Goal: Task Accomplishment & Management: Use online tool/utility

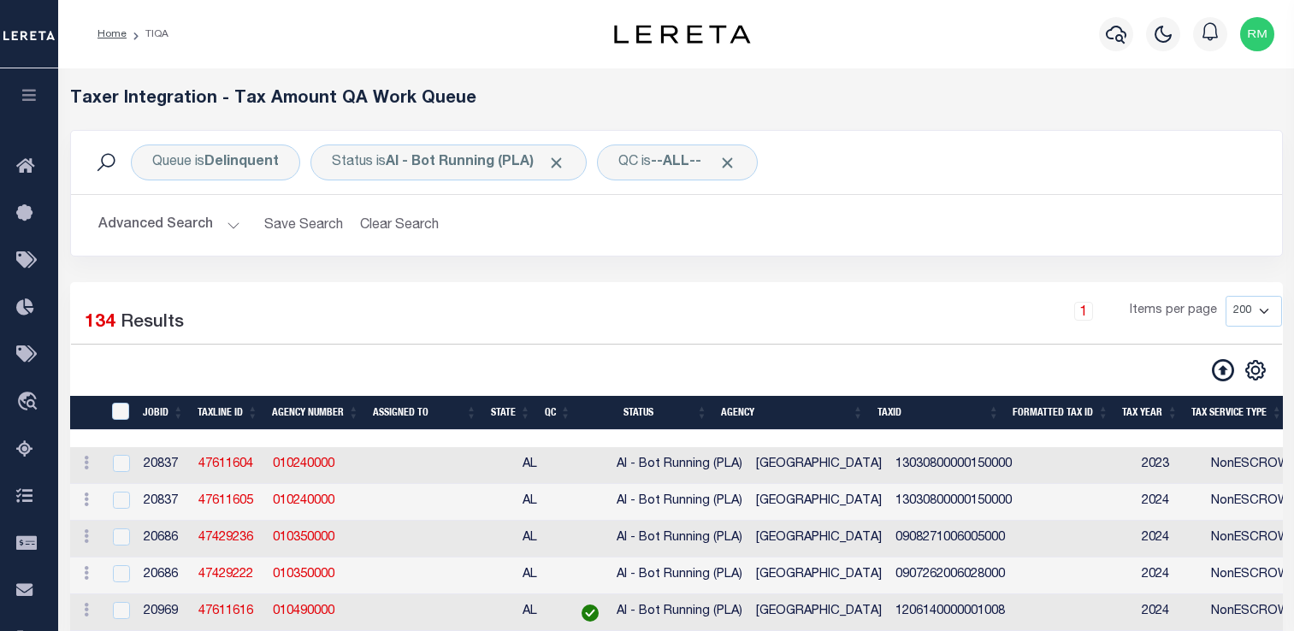
select select "200"
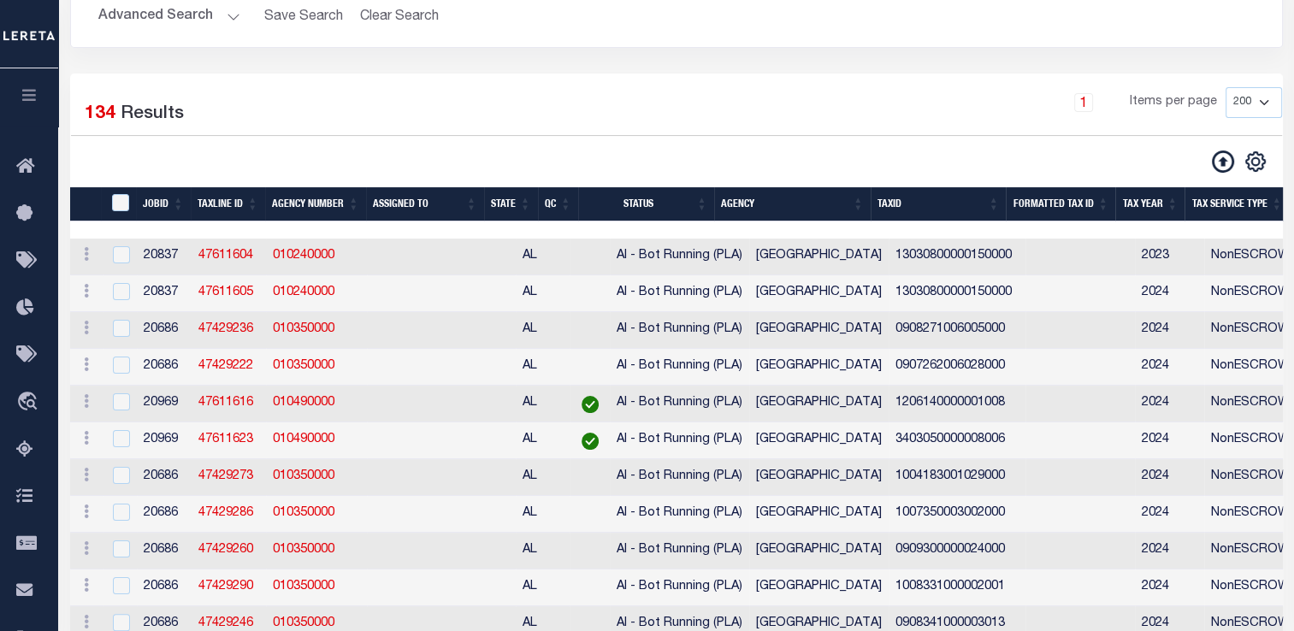
scroll to position [209, 0]
click at [31, 90] on icon "button" at bounding box center [30, 94] width 20 height 15
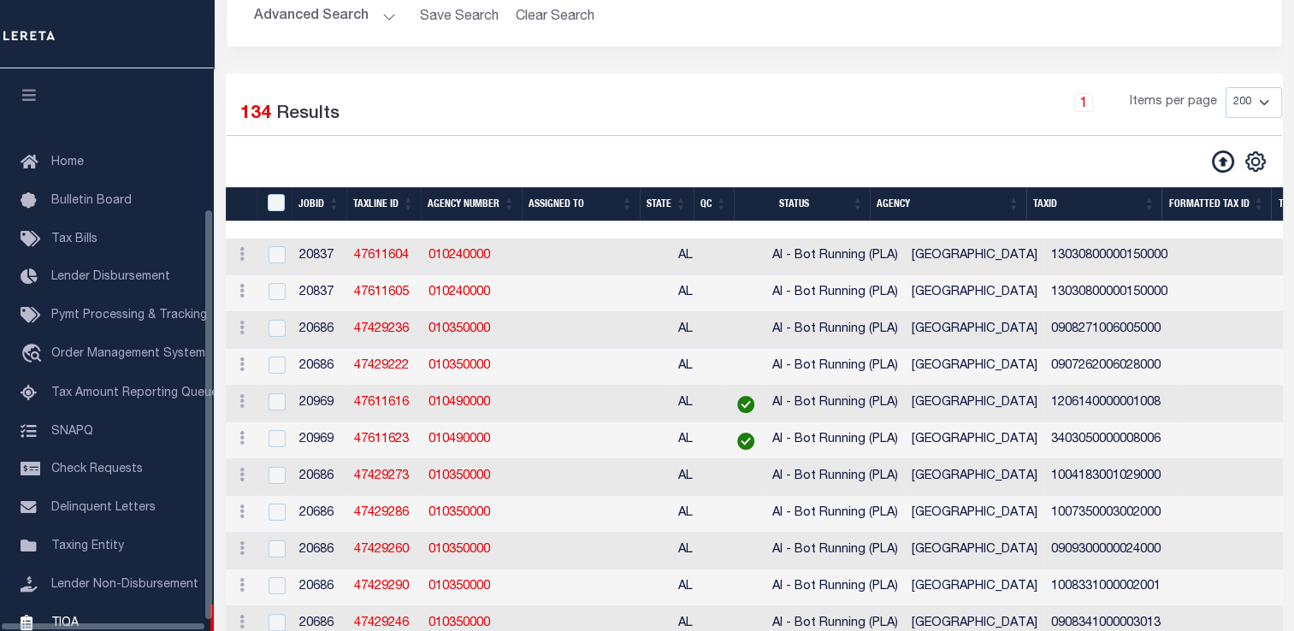
scroll to position [192, 0]
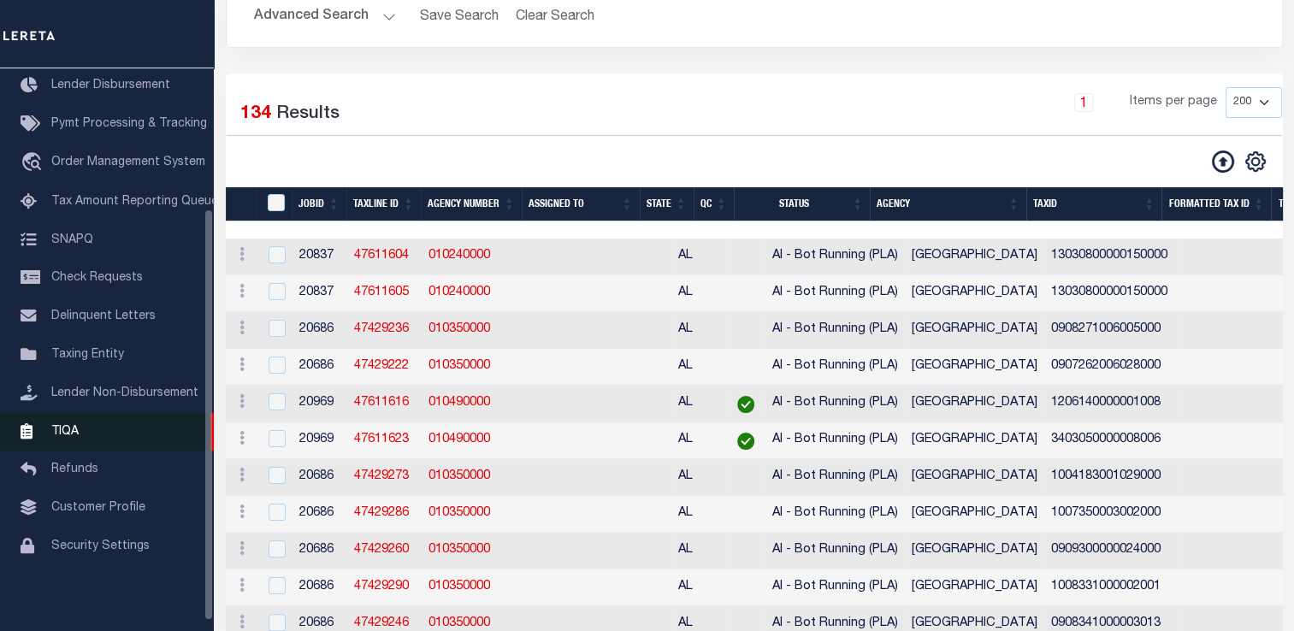
click at [83, 440] on link "TIQA" at bounding box center [107, 432] width 214 height 38
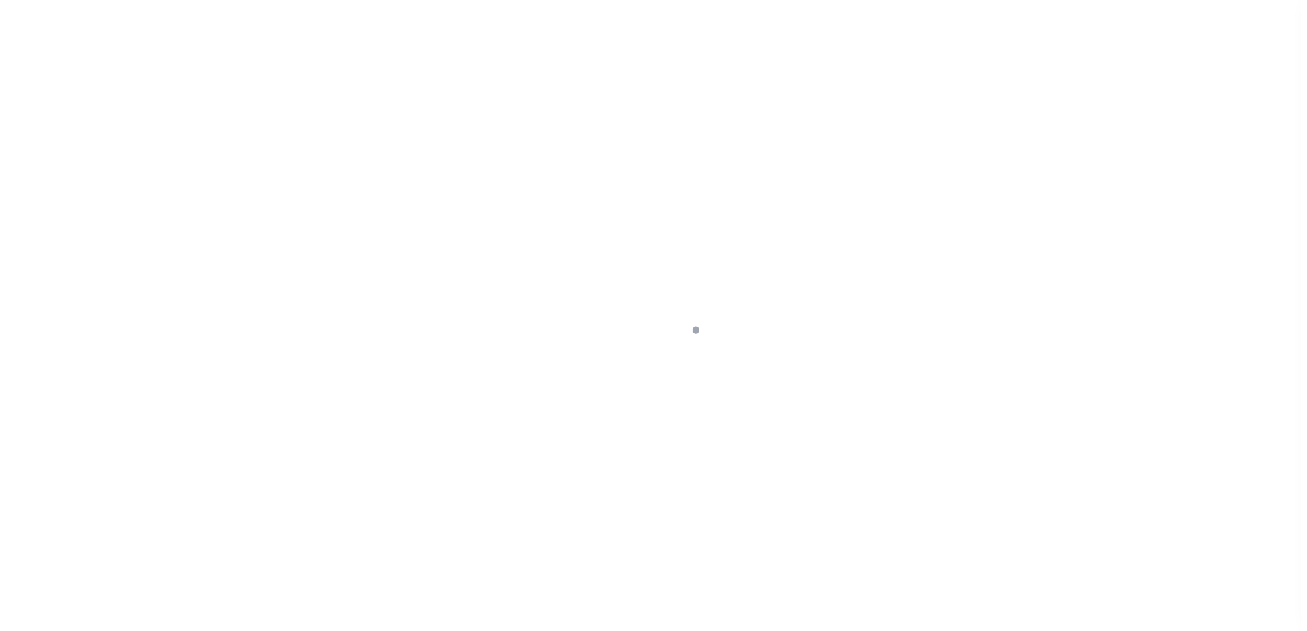
scroll to position [204, 0]
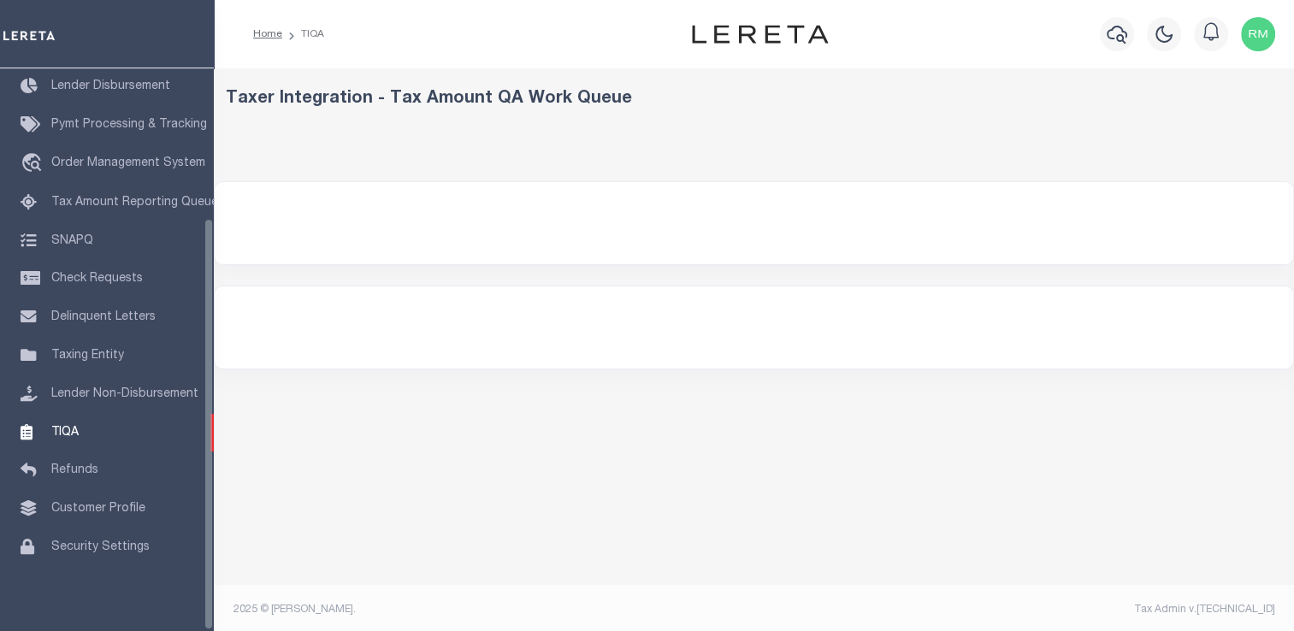
select select "200"
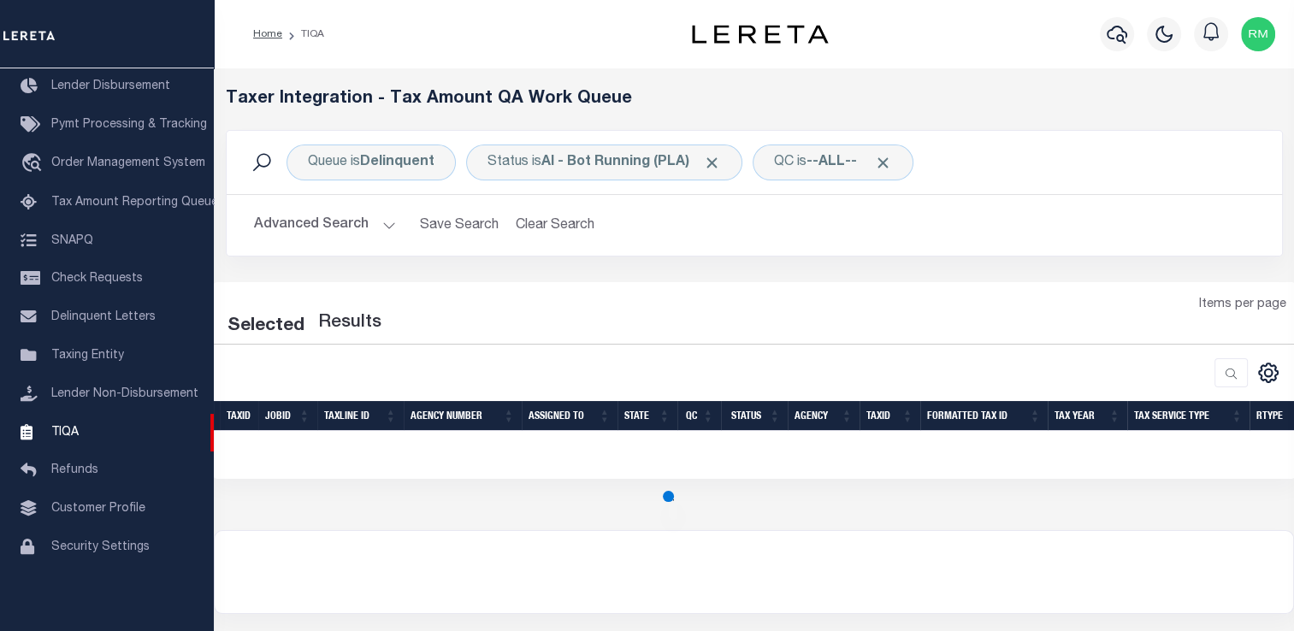
select select "200"
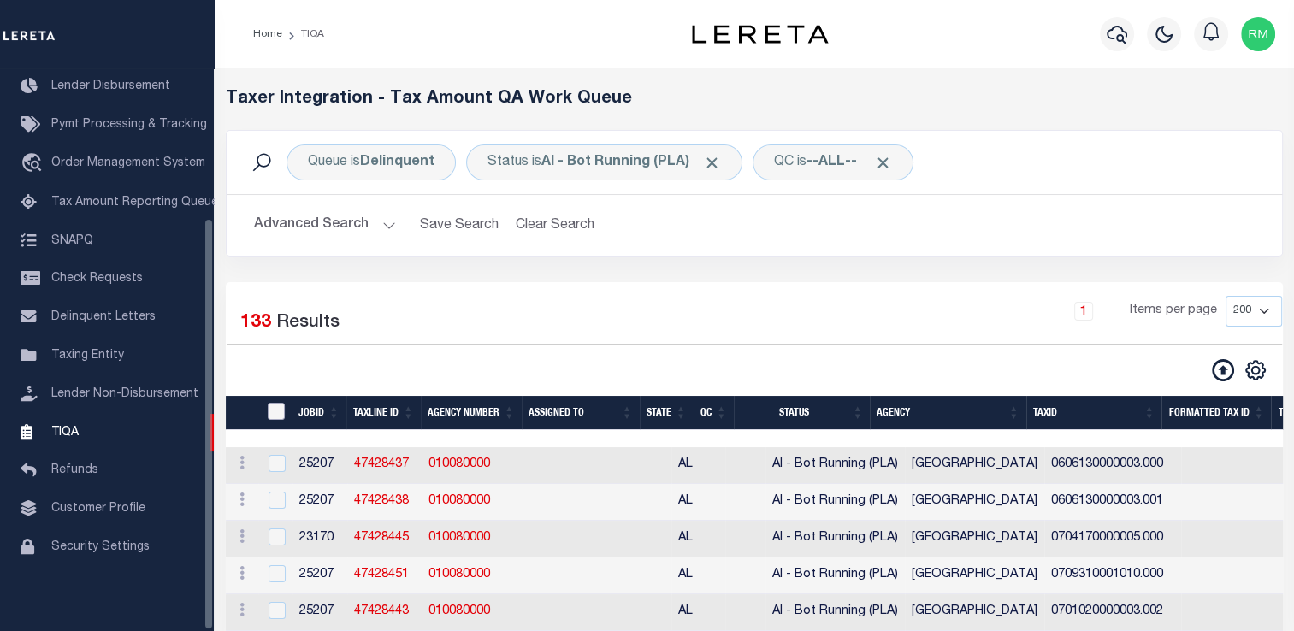
click at [273, 408] on input "TaxID" at bounding box center [276, 411] width 17 height 17
checkbox input "true"
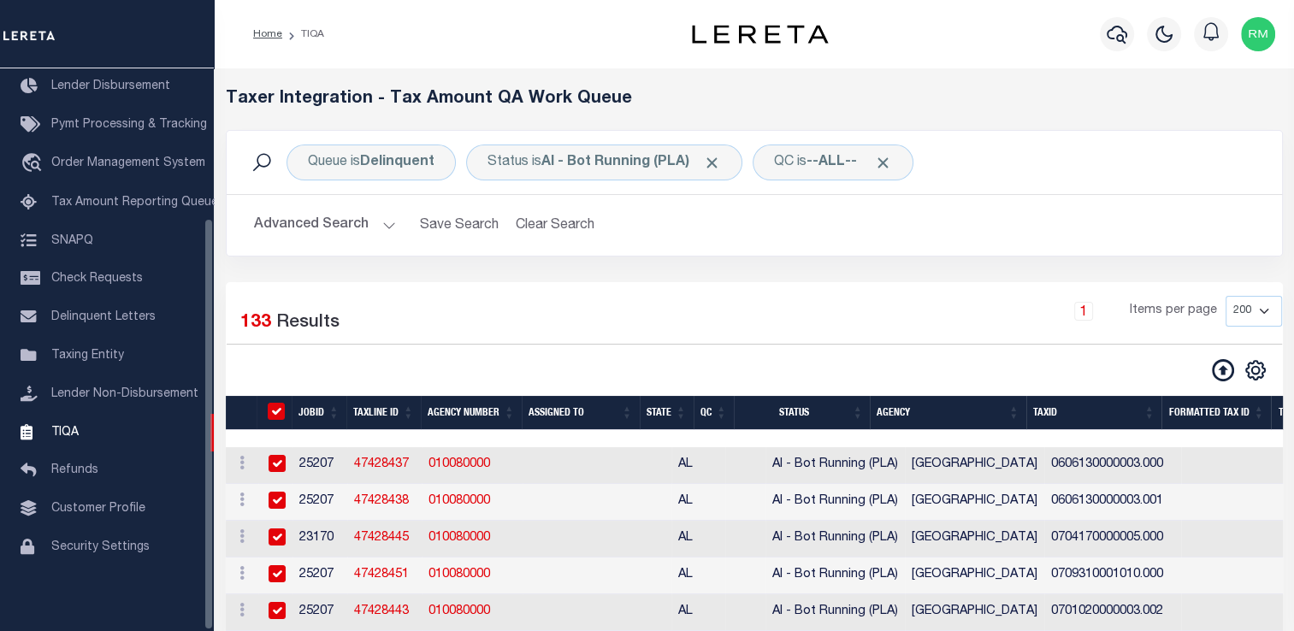
checkbox input "true"
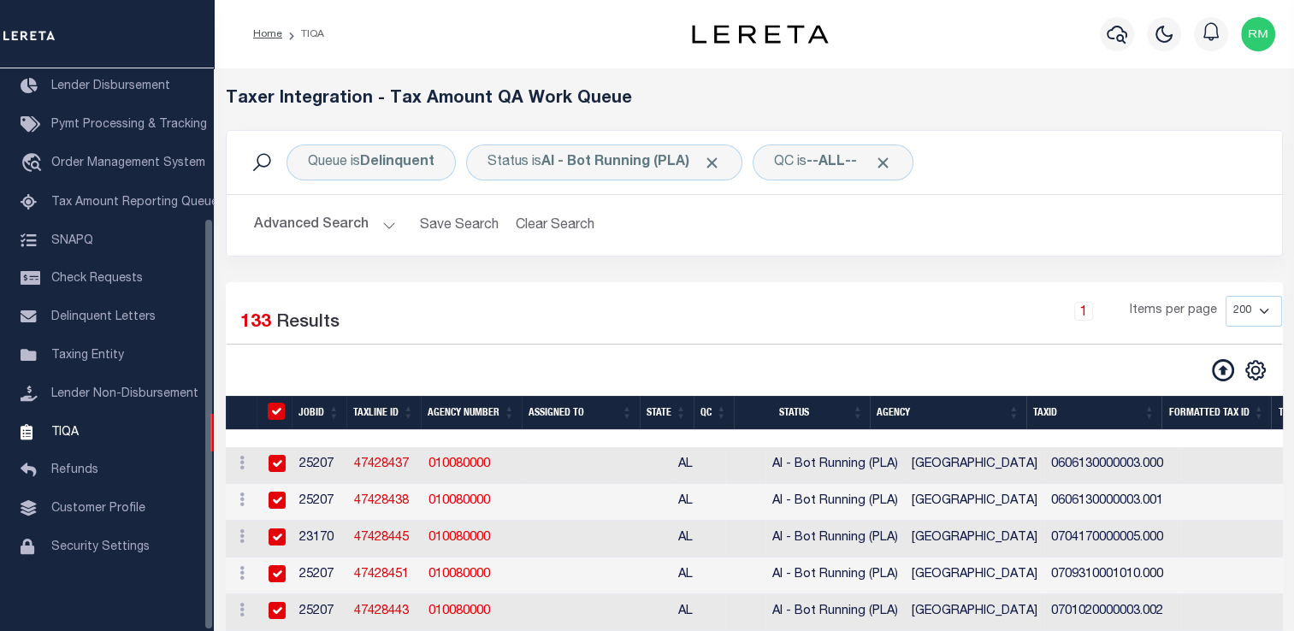
checkbox input "true"
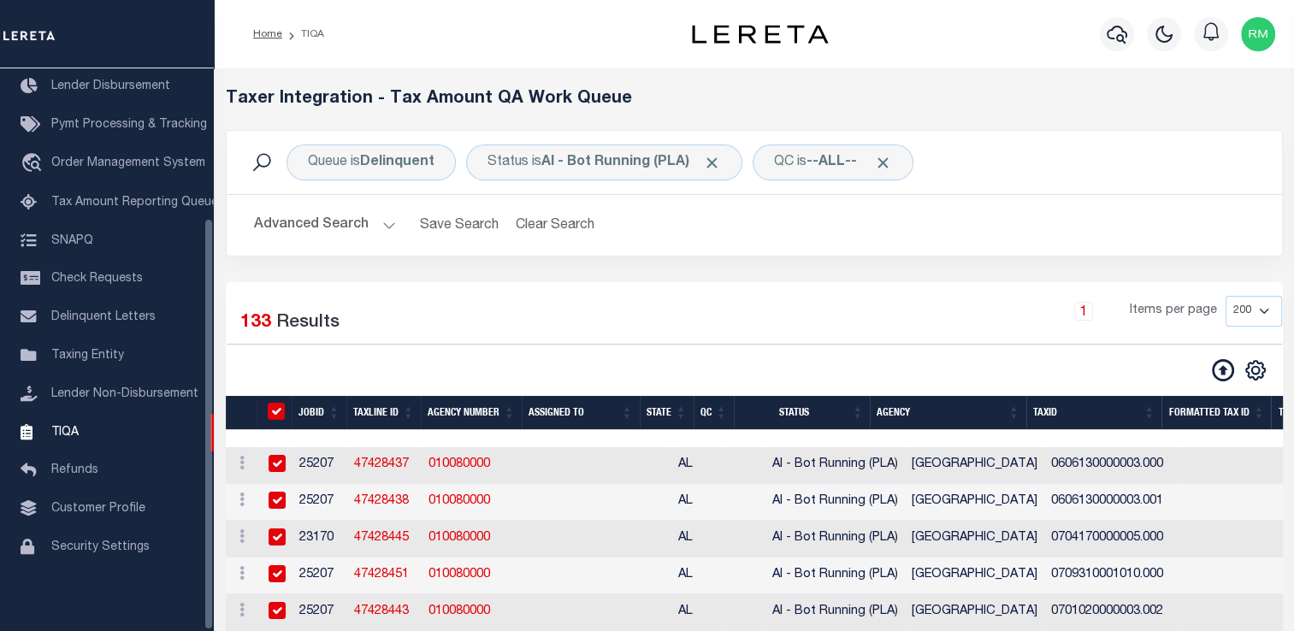
checkbox input "true"
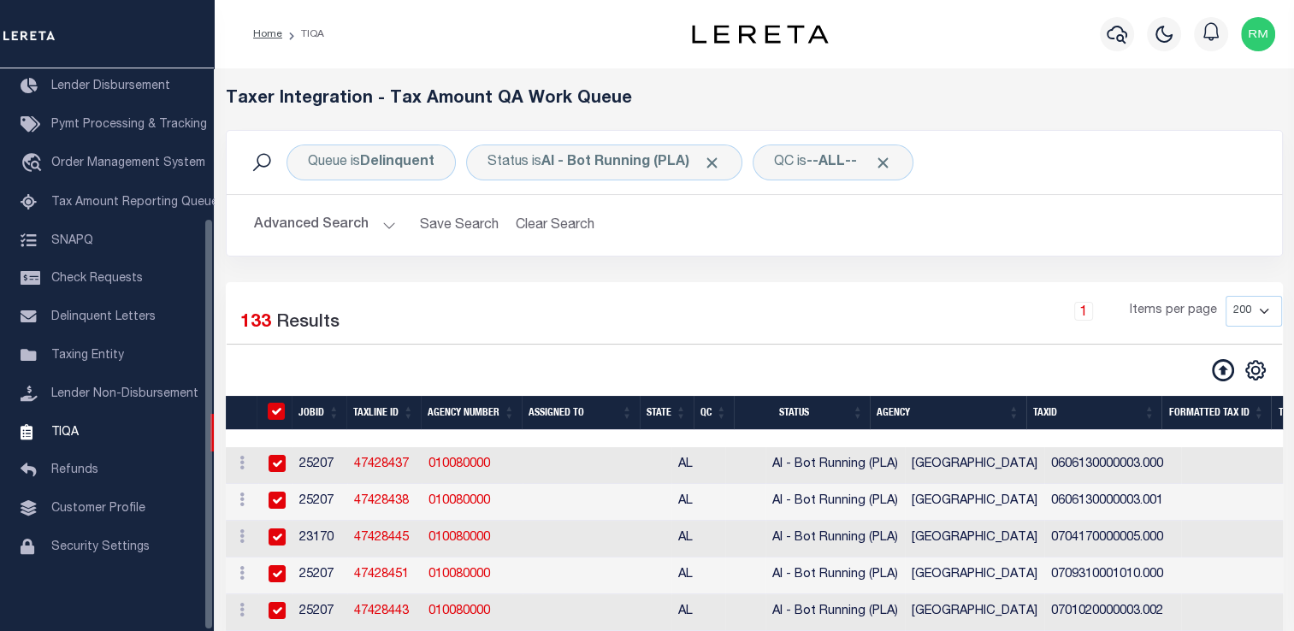
checkbox input "true"
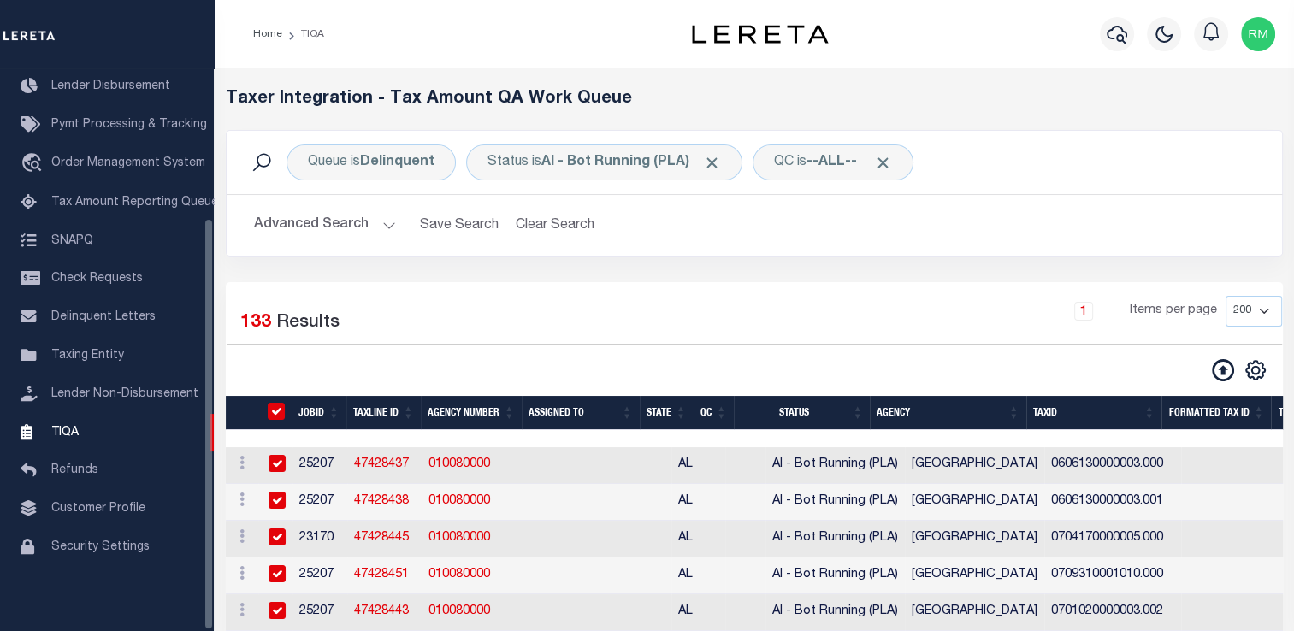
checkbox input "true"
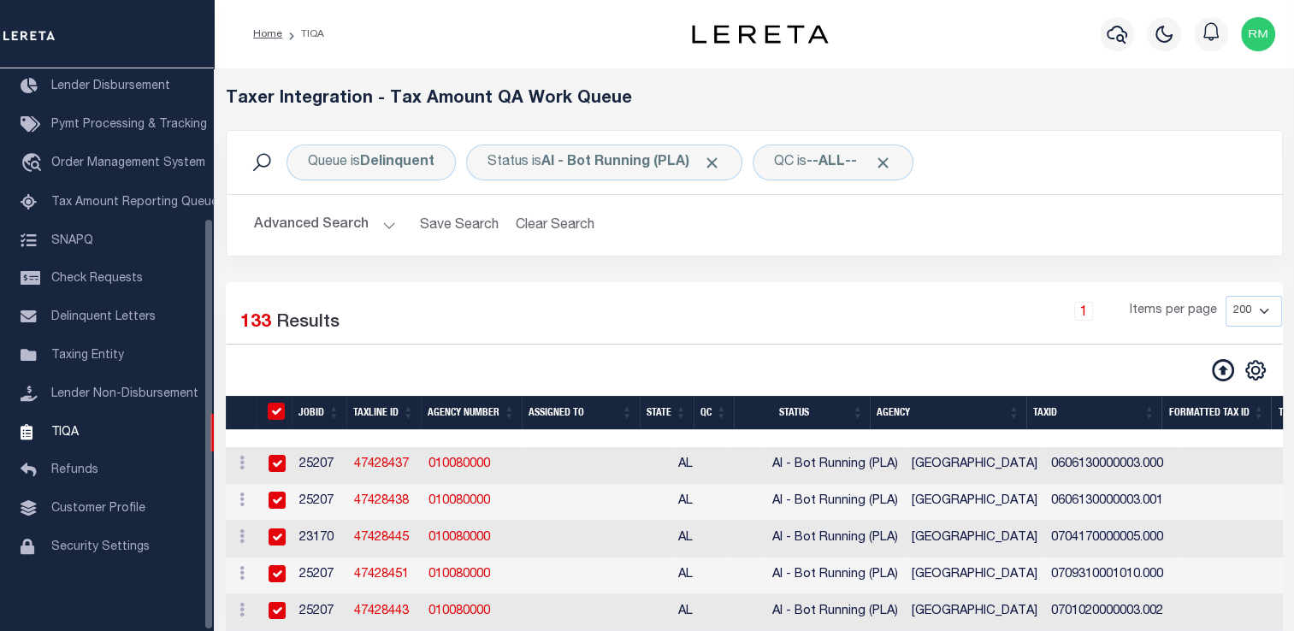
checkbox input "true"
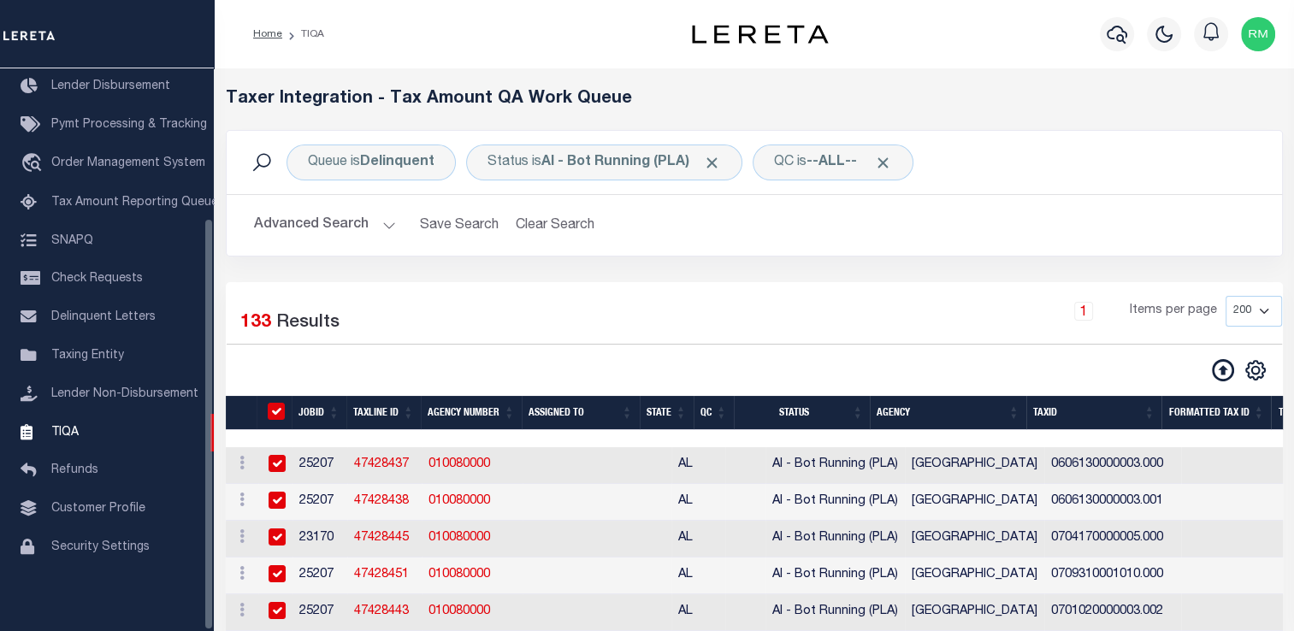
checkbox input "true"
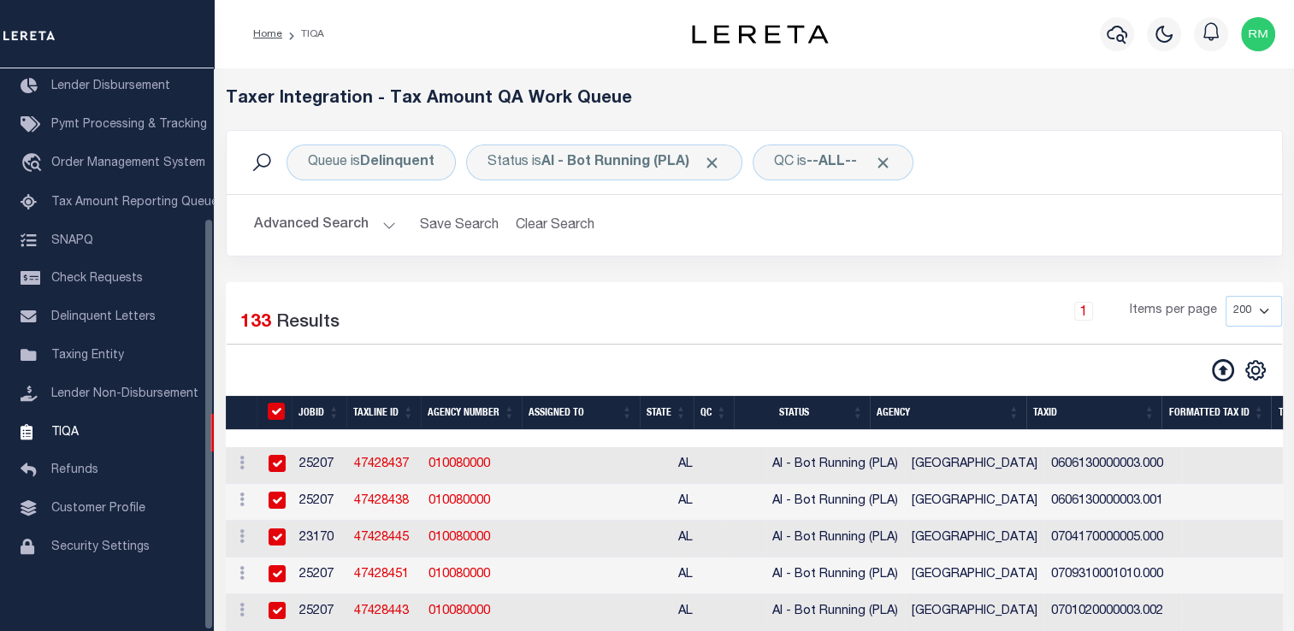
checkbox input "true"
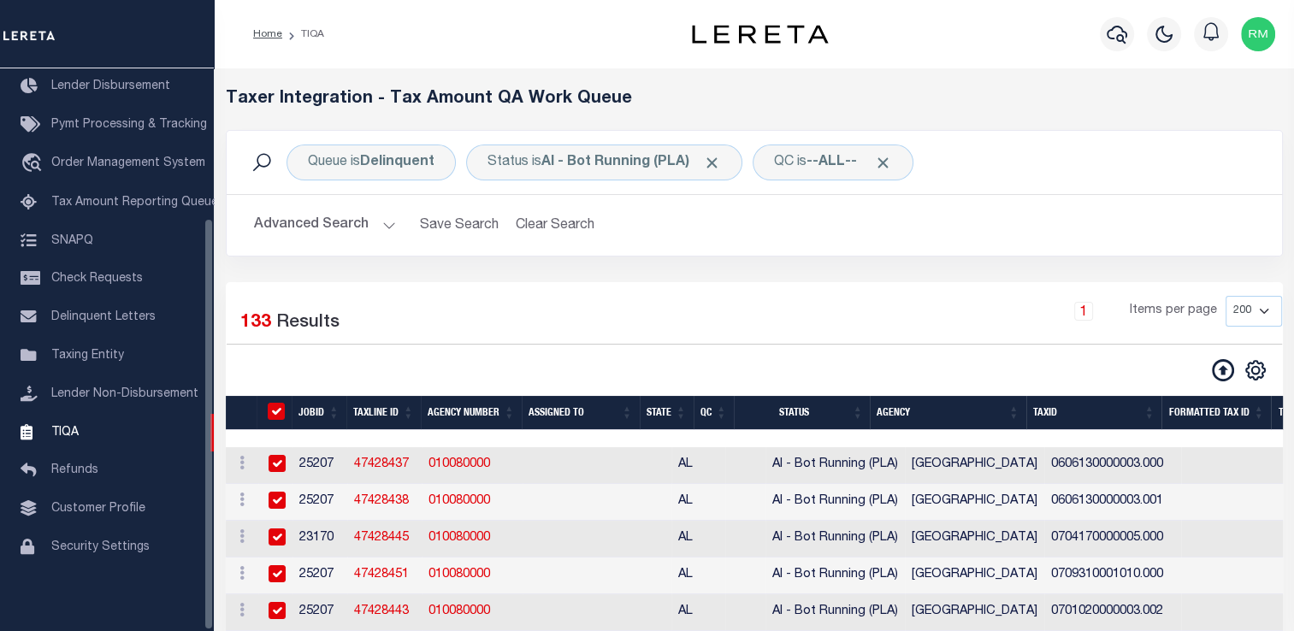
checkbox input "true"
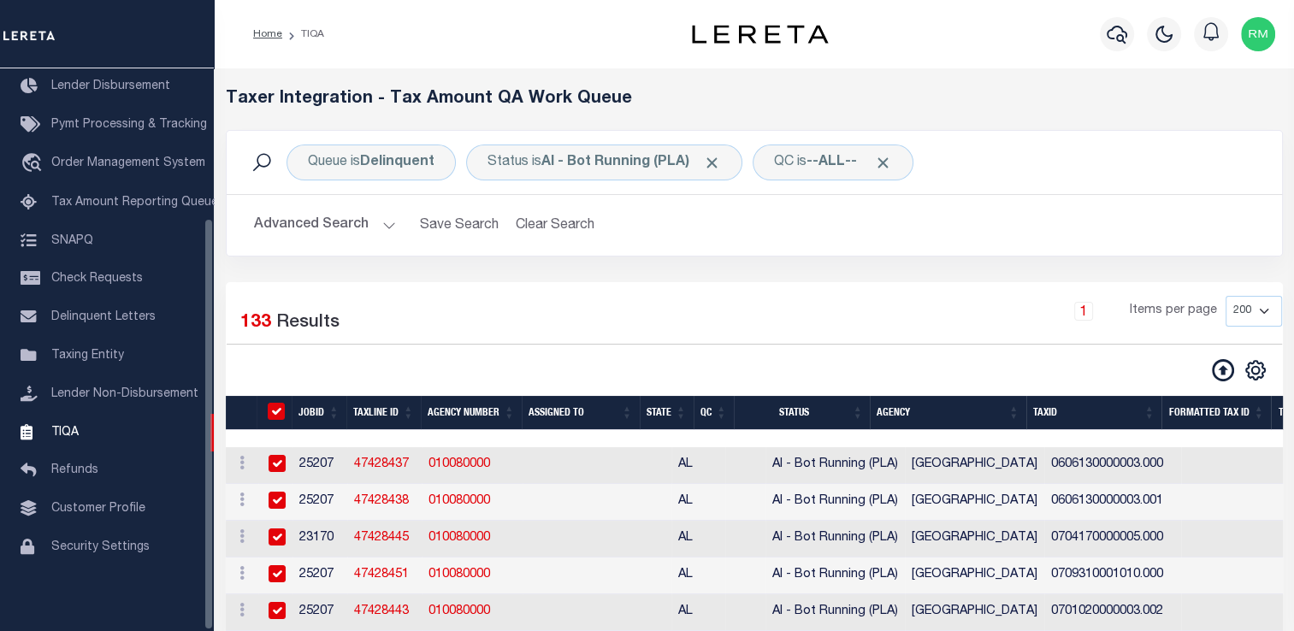
checkbox input "true"
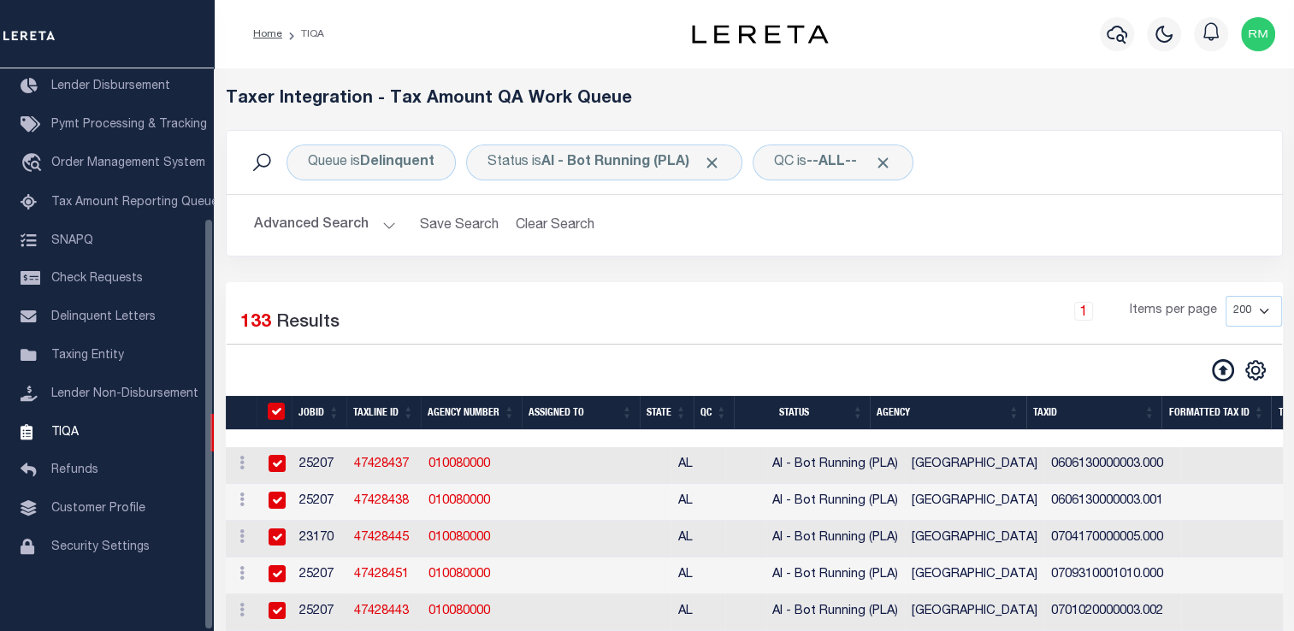
checkbox input "true"
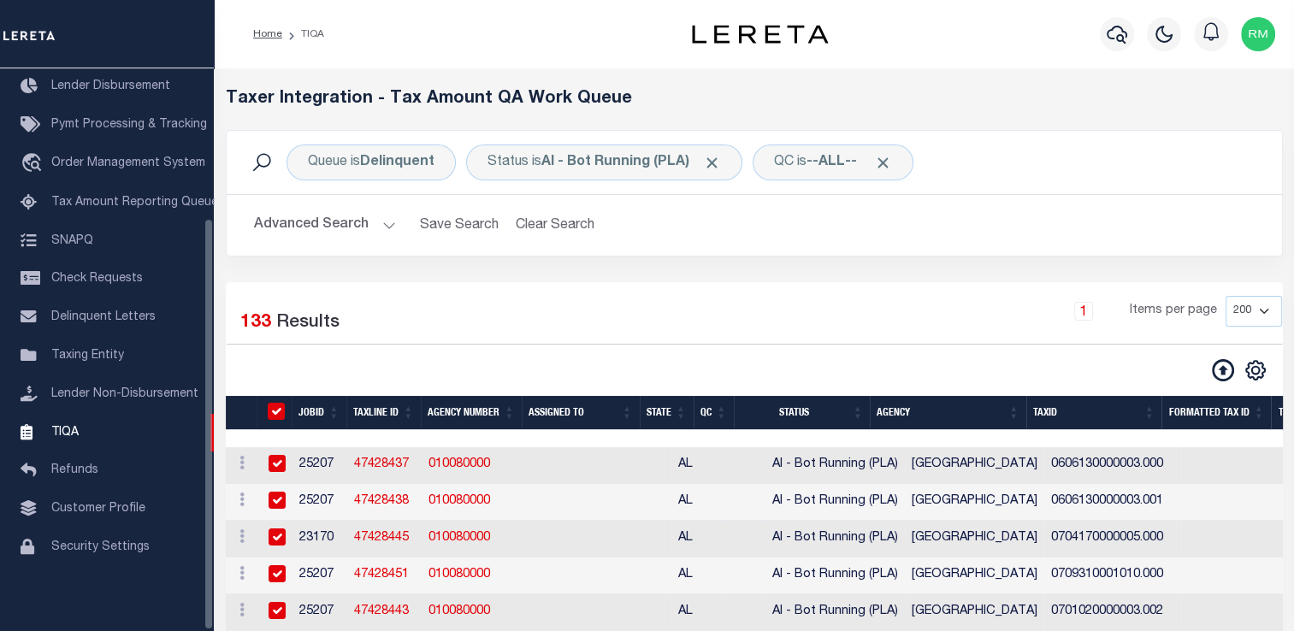
checkbox input "true"
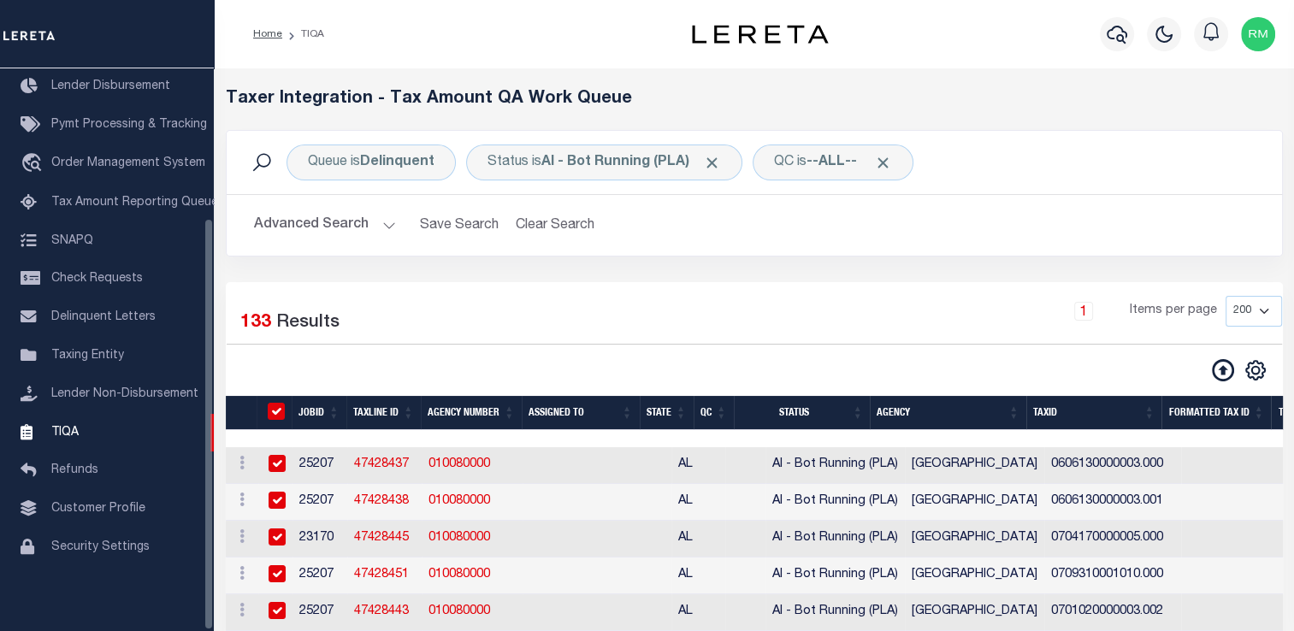
checkbox input "true"
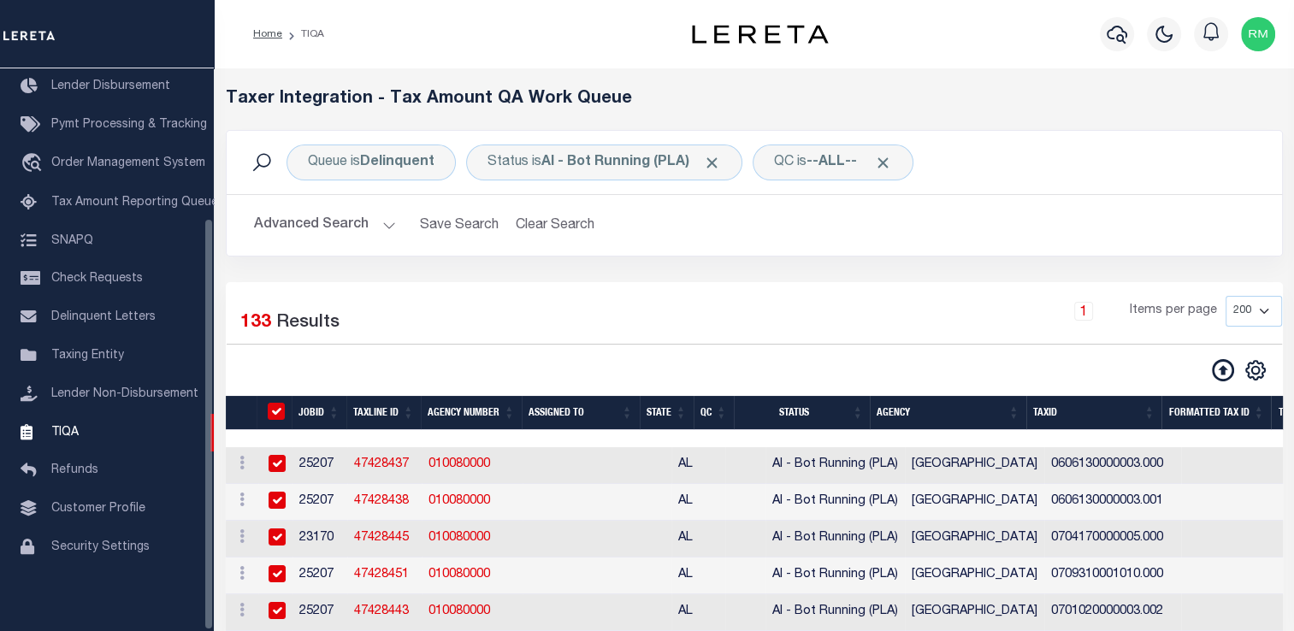
checkbox input "true"
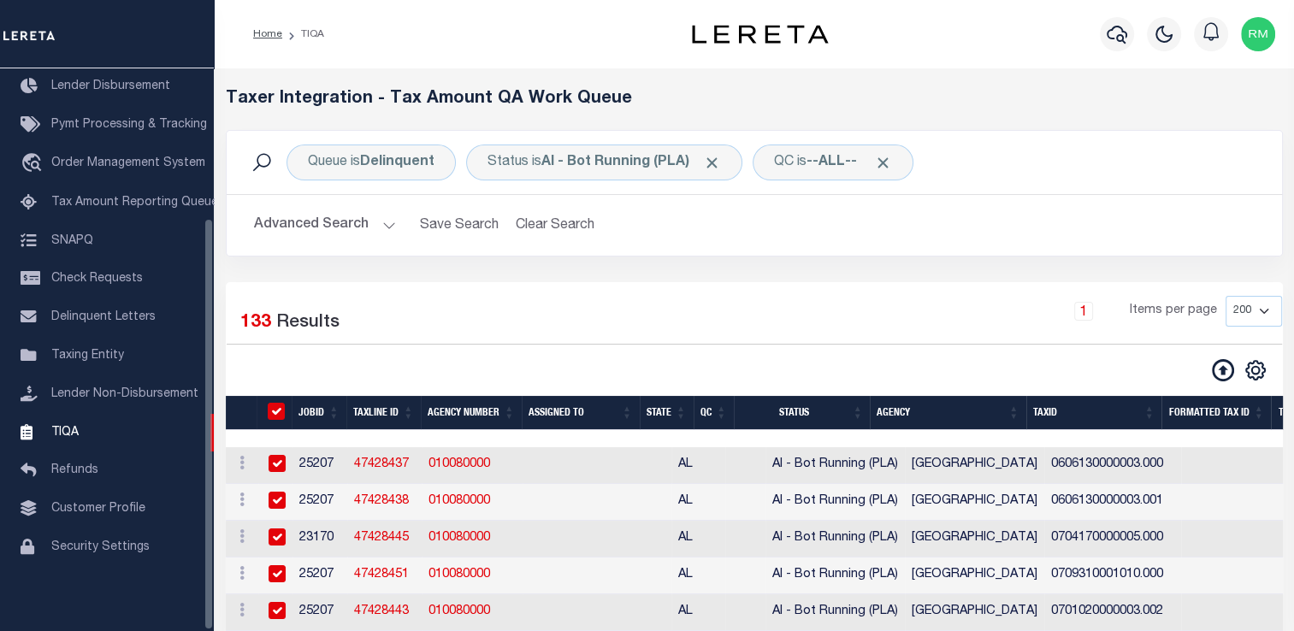
checkbox input "true"
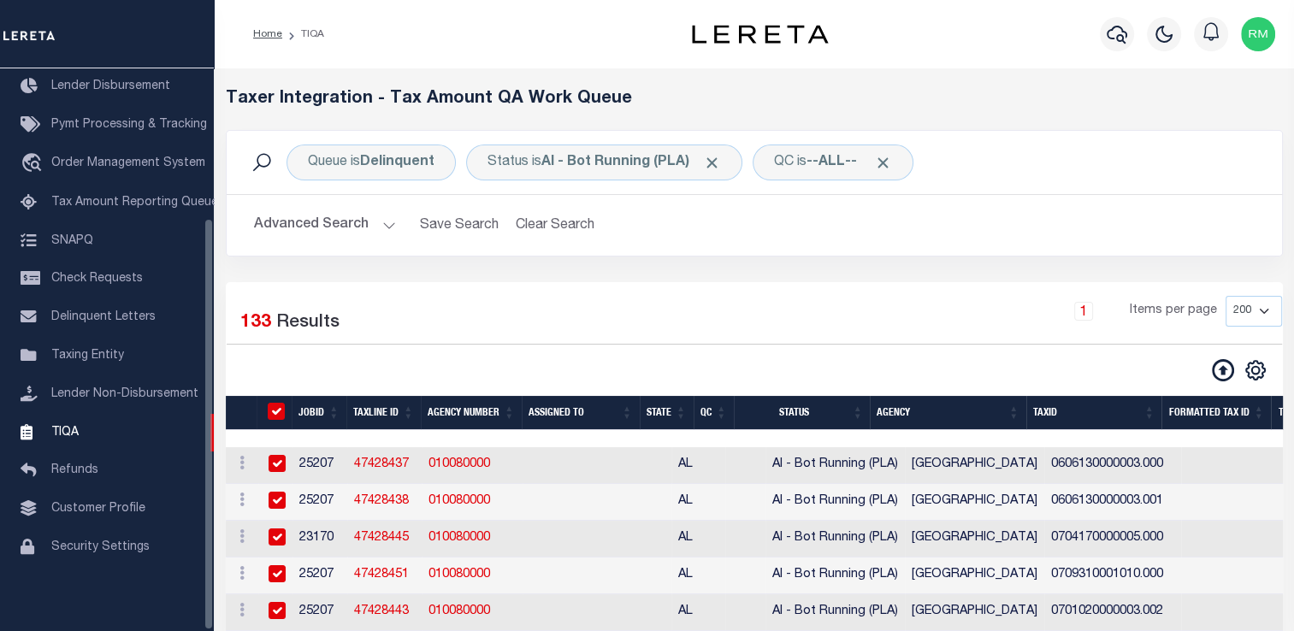
checkbox input "true"
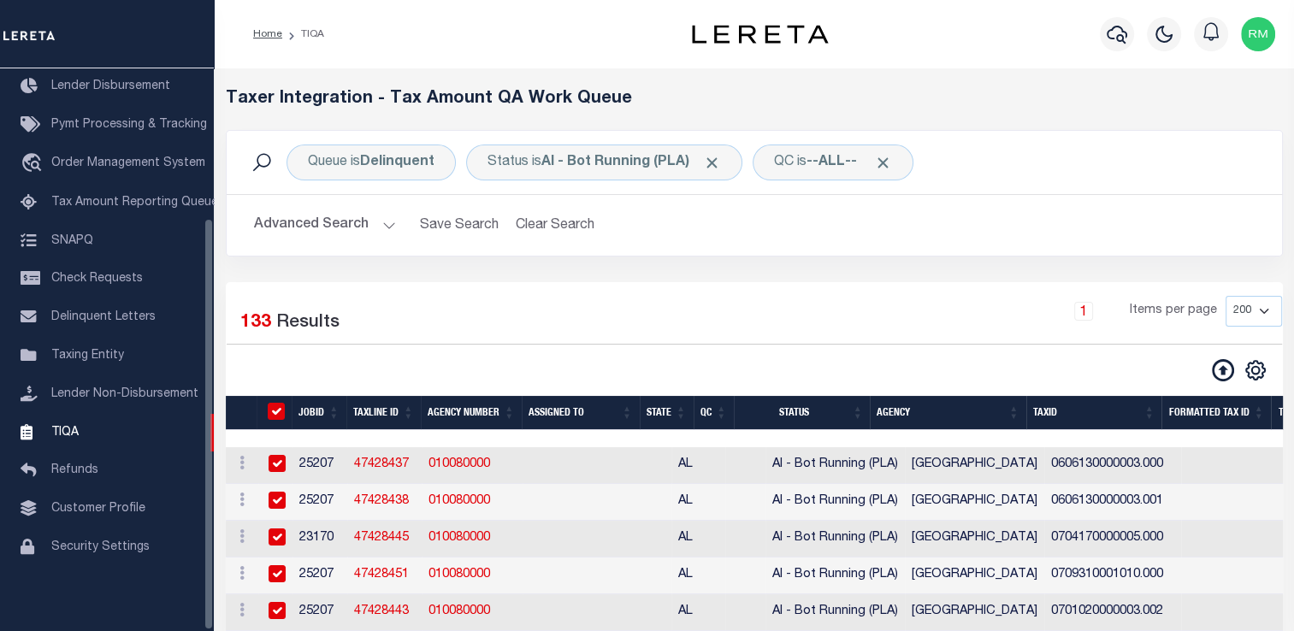
checkbox input "true"
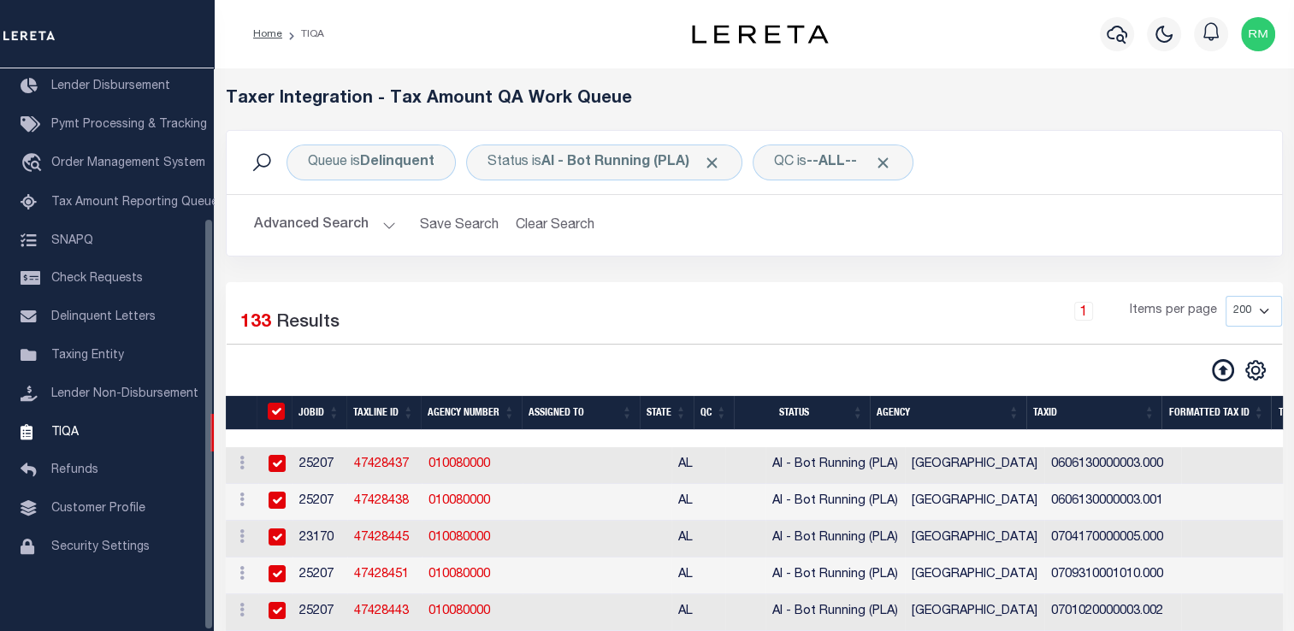
checkbox input "true"
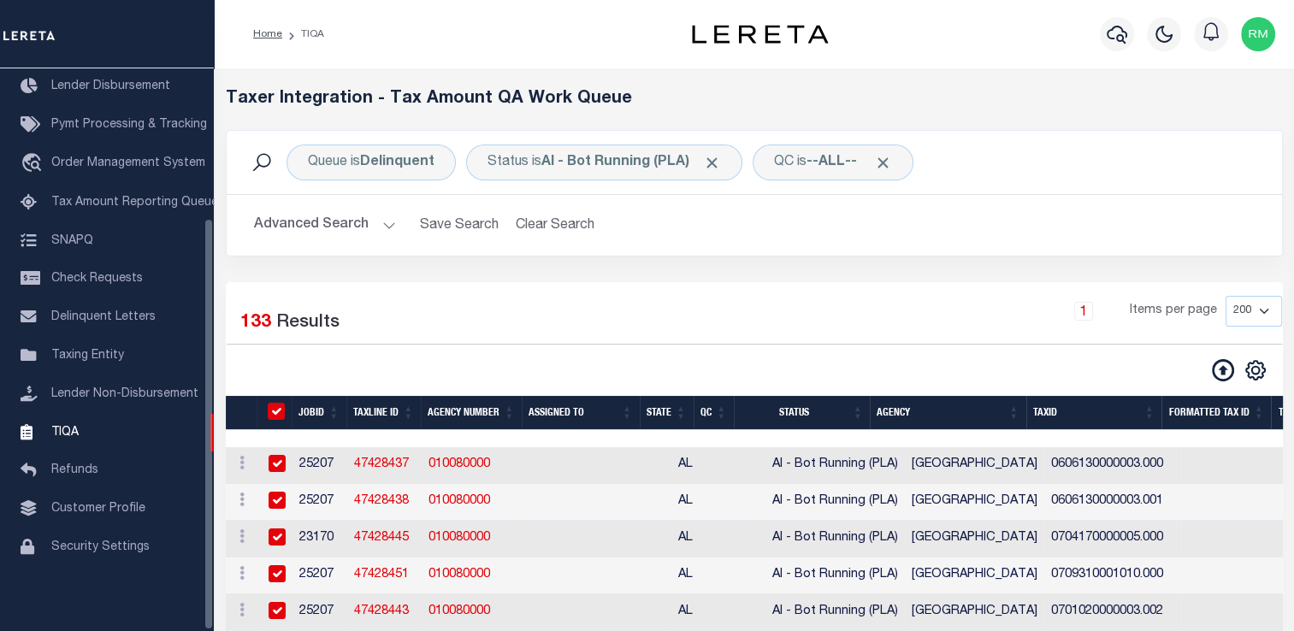
checkbox input "true"
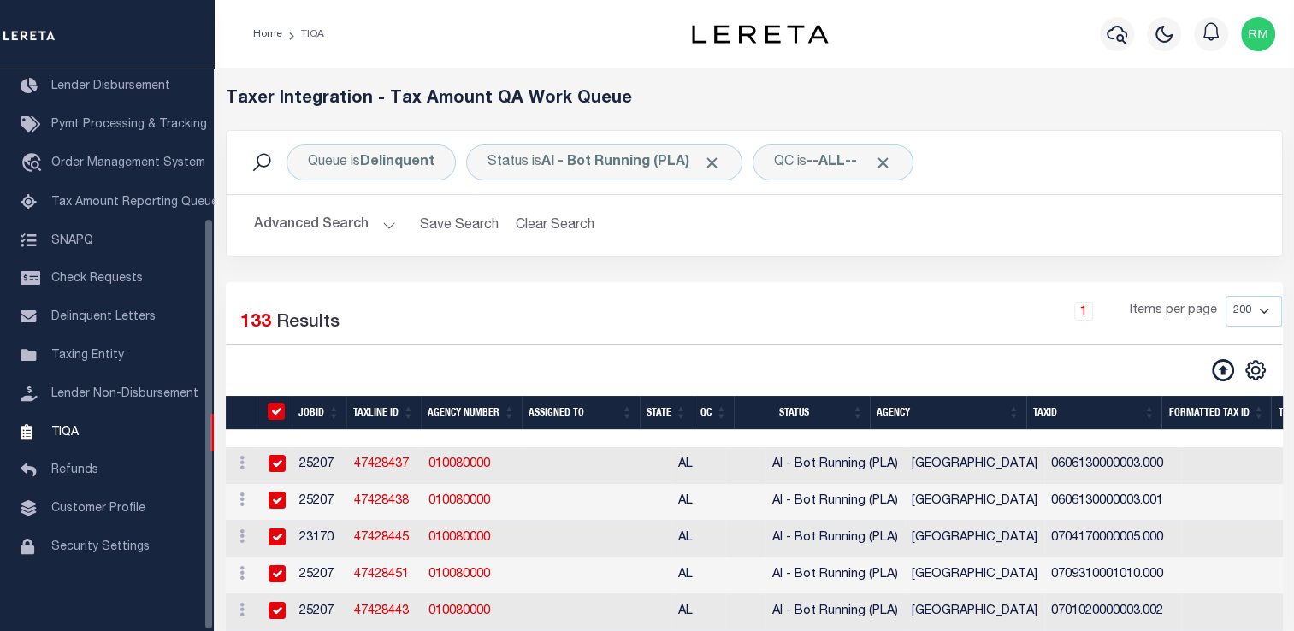
checkbox input "true"
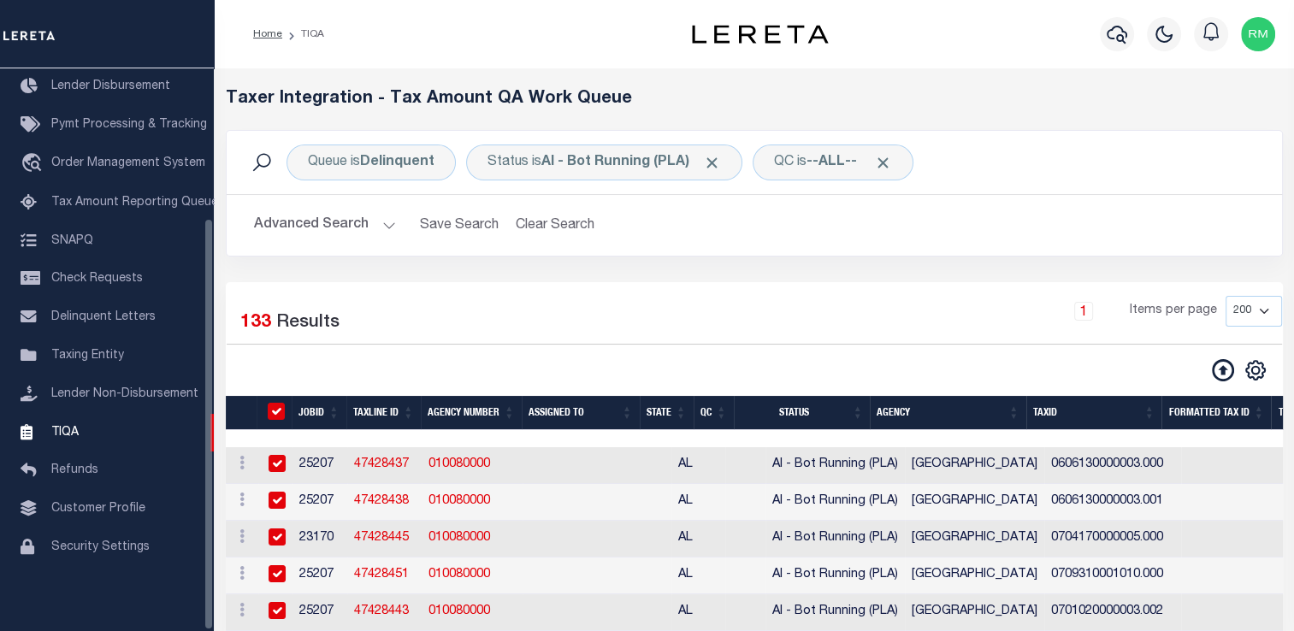
checkbox input "true"
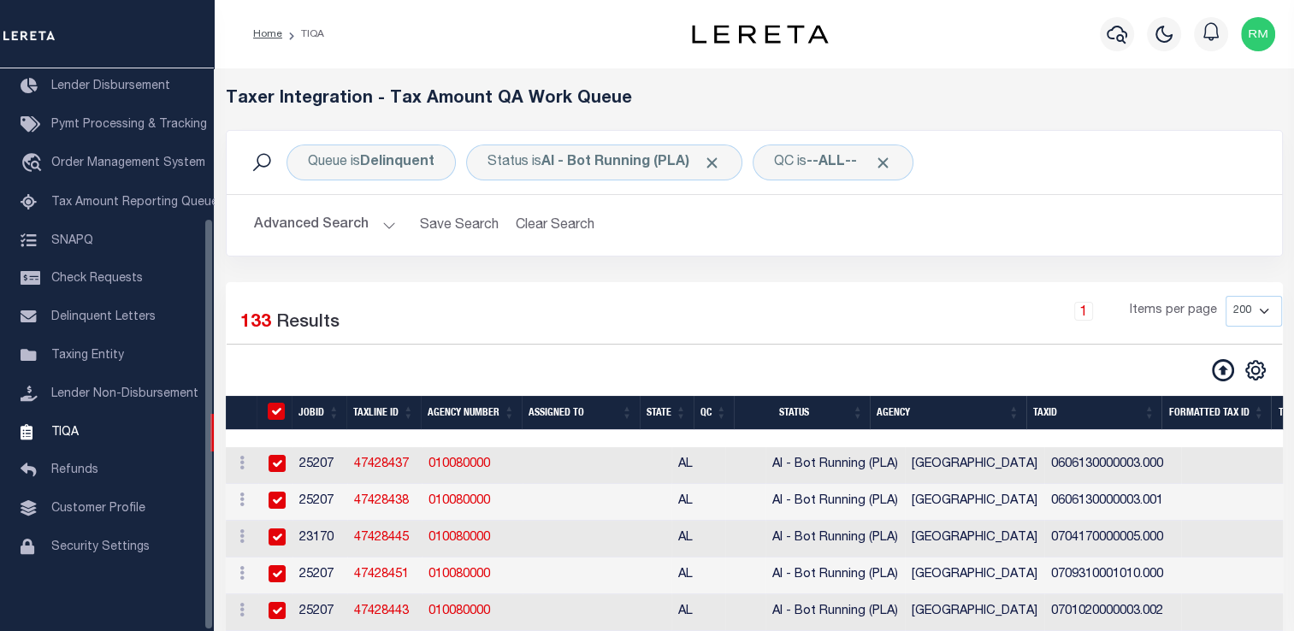
checkbox input "true"
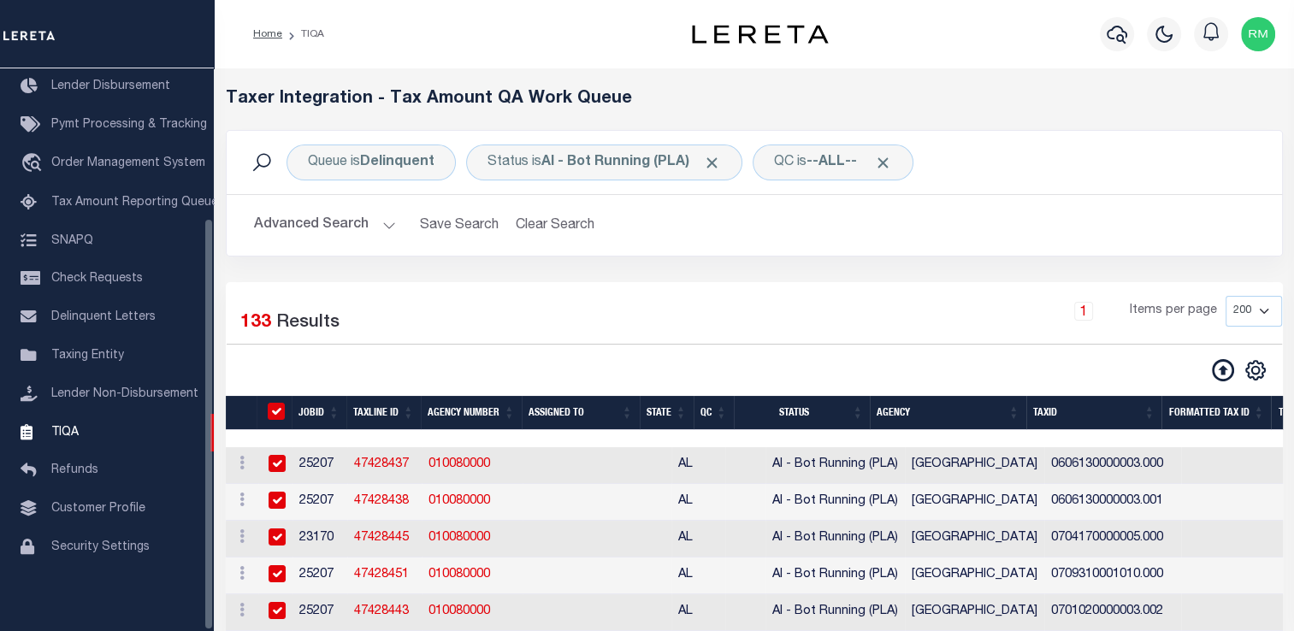
checkbox input "true"
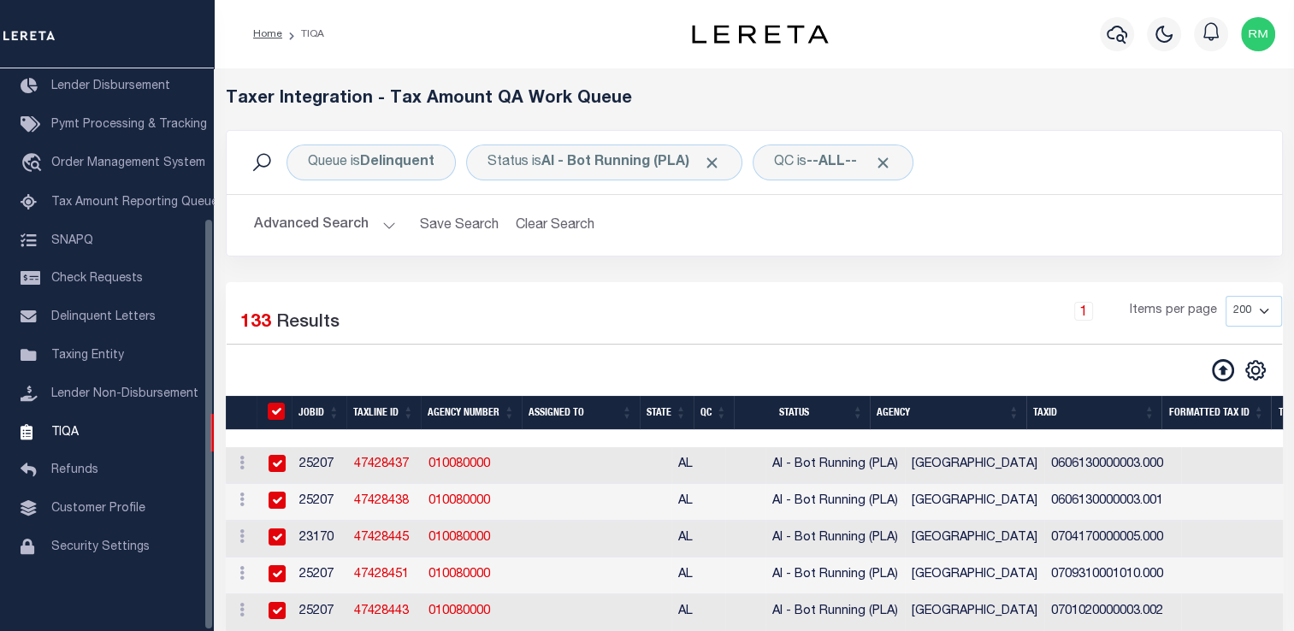
checkbox input "true"
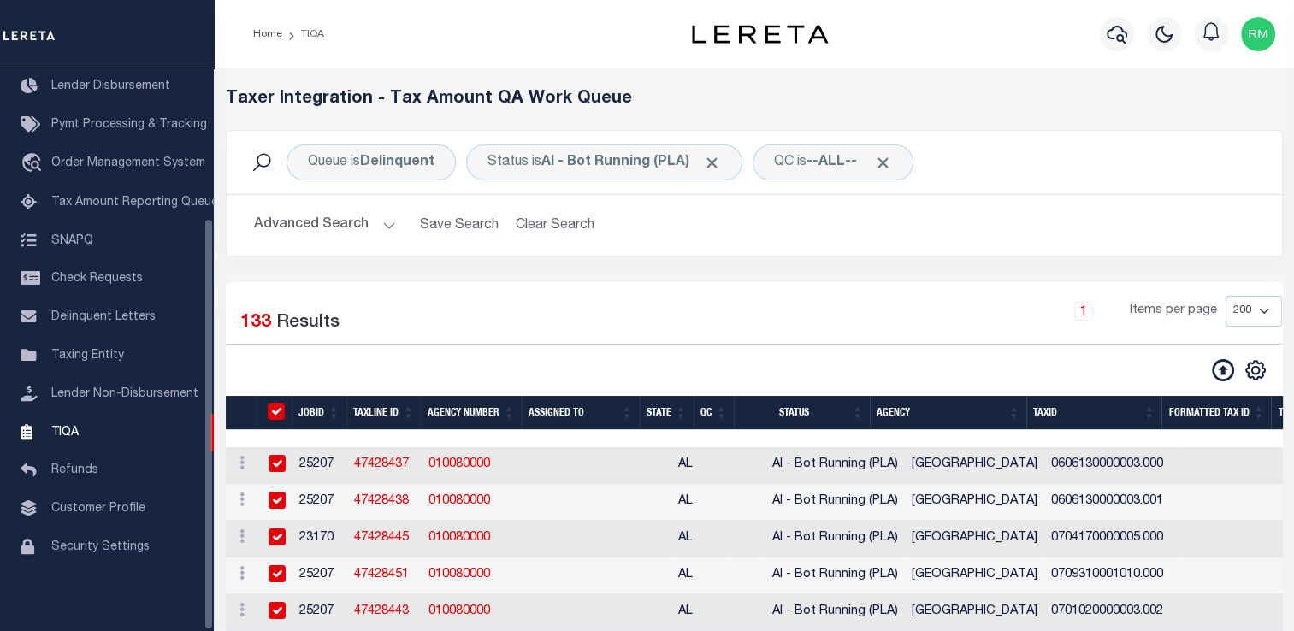
checkbox input "true"
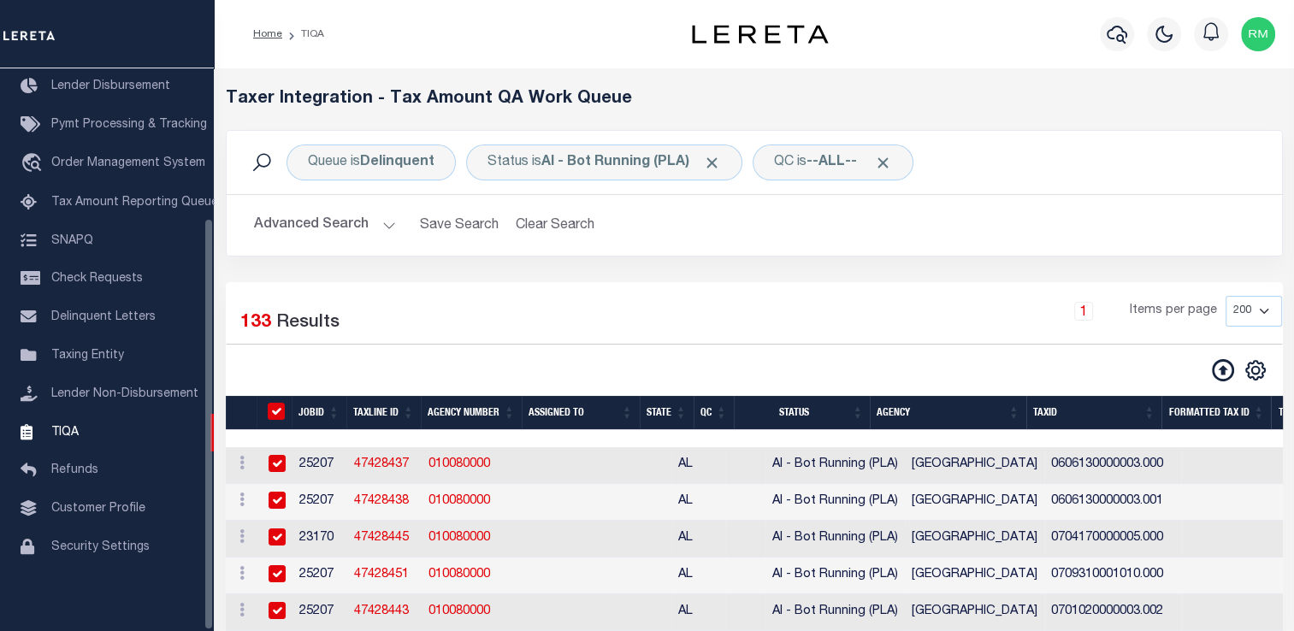
checkbox input "true"
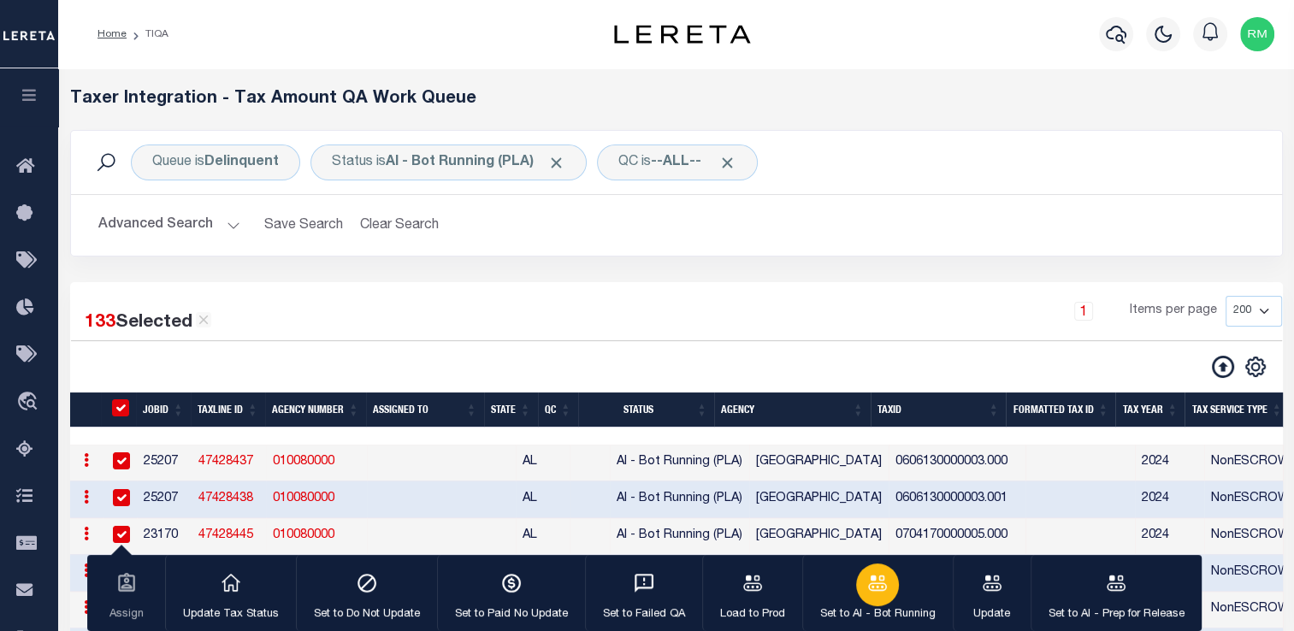
click at [889, 596] on div "button" at bounding box center [877, 585] width 43 height 43
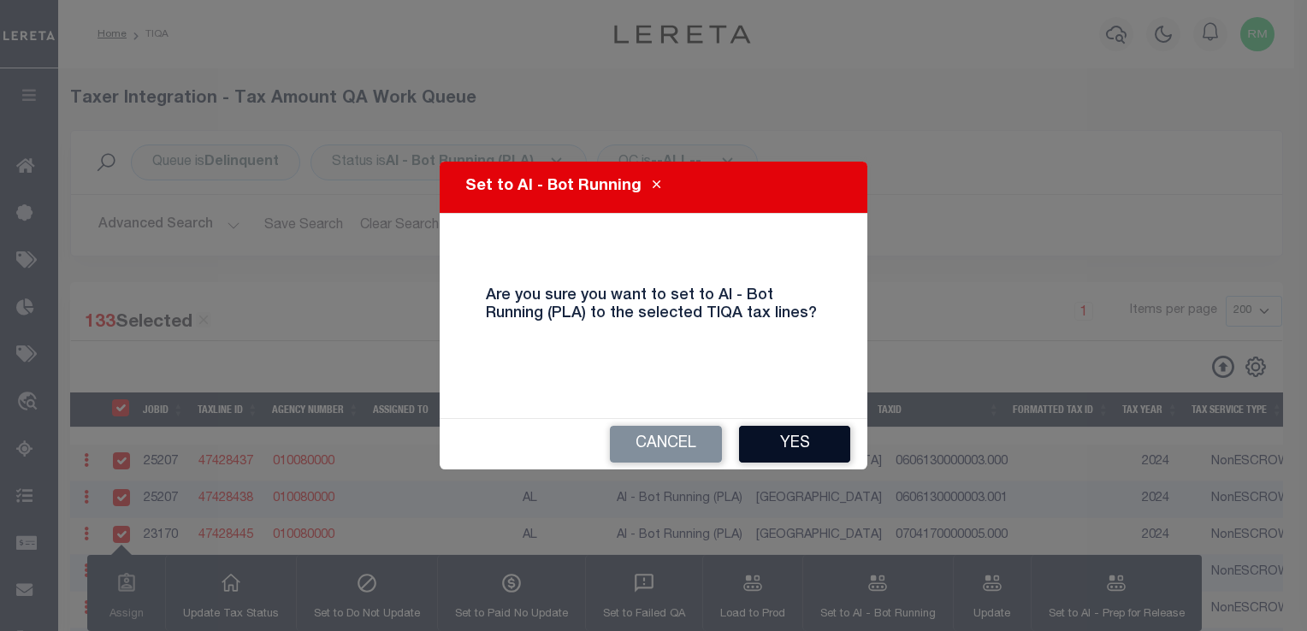
click at [797, 446] on button "Yes" at bounding box center [794, 444] width 111 height 37
